Goal: Check status

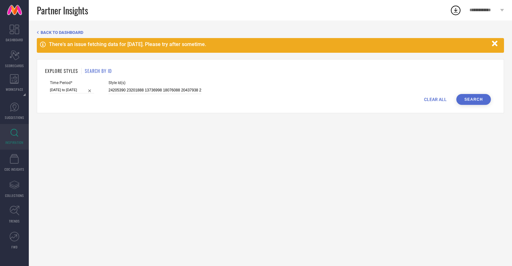
click at [180, 73] on div "EXPLORE STYLES SEARCH BY ID" at bounding box center [270, 71] width 451 height 7
click at [128, 91] on input "24205390 23201888 13736998 18076088 20437938 24205400 24623640 27400648 2563505…" at bounding box center [154, 90] width 93 height 7
paste input "34007519"
type input "34007519"
select select "2025"
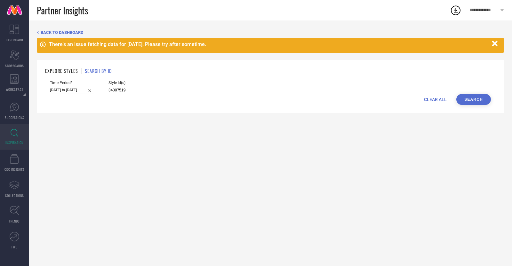
select select "1"
select select "2025"
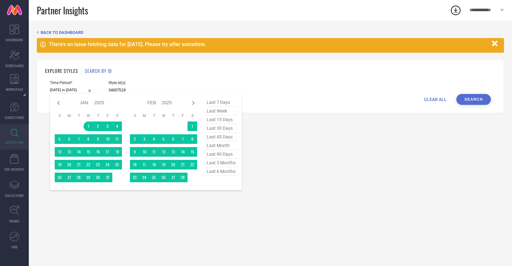
click at [74, 92] on input "[DATE] to [DATE]" at bounding box center [72, 90] width 44 height 7
type input "34007519"
click at [215, 121] on span "last 15 days" at bounding box center [221, 120] width 32 height 9
type input "[DATE] to [DATE]"
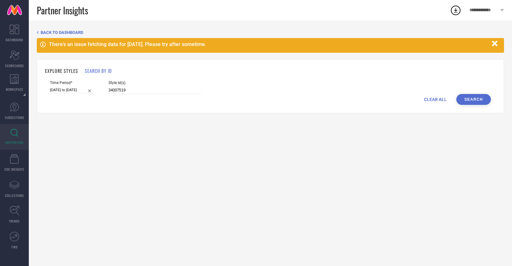
click at [468, 104] on button "Search" at bounding box center [473, 99] width 35 height 11
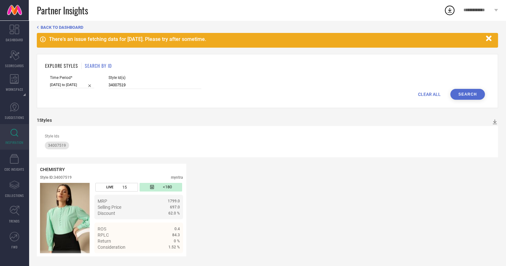
scroll to position [6, 0]
